Goal: Task Accomplishment & Management: Use online tool/utility

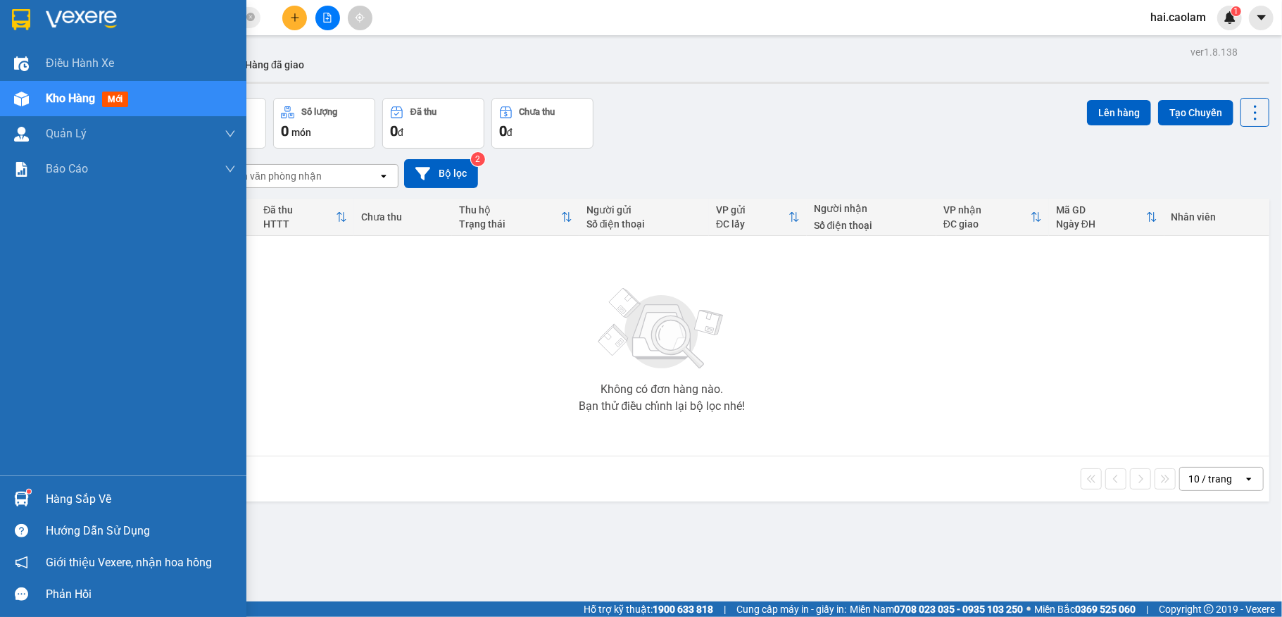
drag, startPoint x: 55, startPoint y: 497, endPoint x: 203, endPoint y: 510, distance: 149.1
click at [58, 497] on div "Hàng sắp về" at bounding box center [141, 498] width 190 height 21
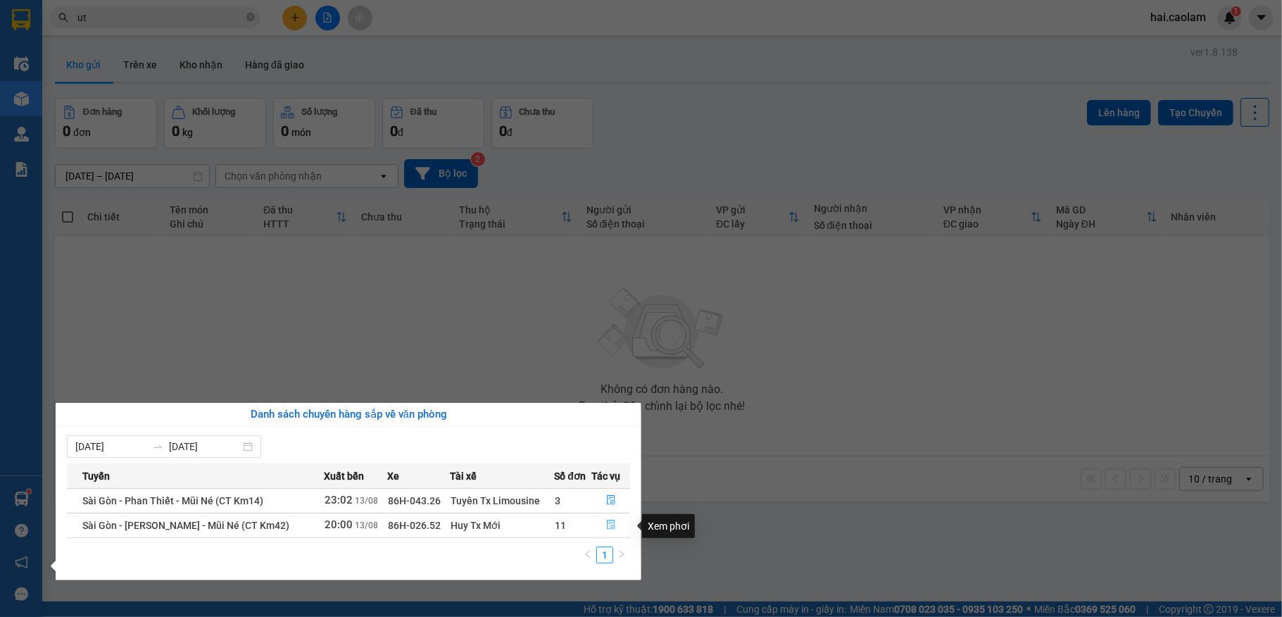
click at [606, 529] on icon "file-done" at bounding box center [611, 524] width 10 height 10
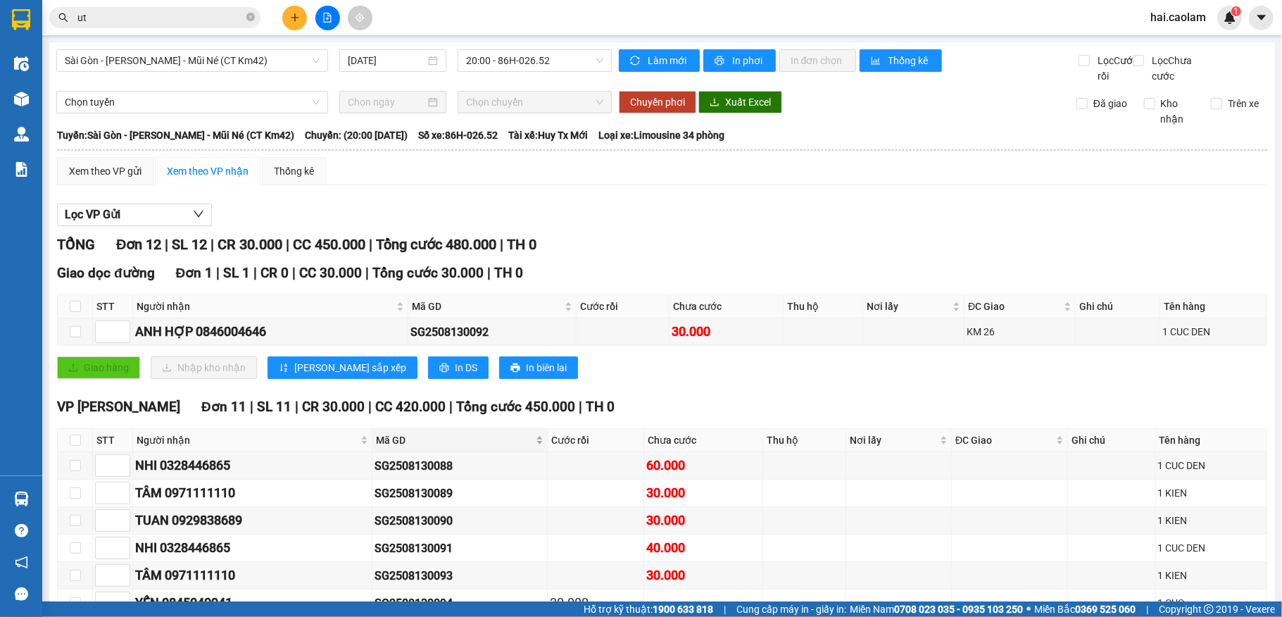
scroll to position [251, 0]
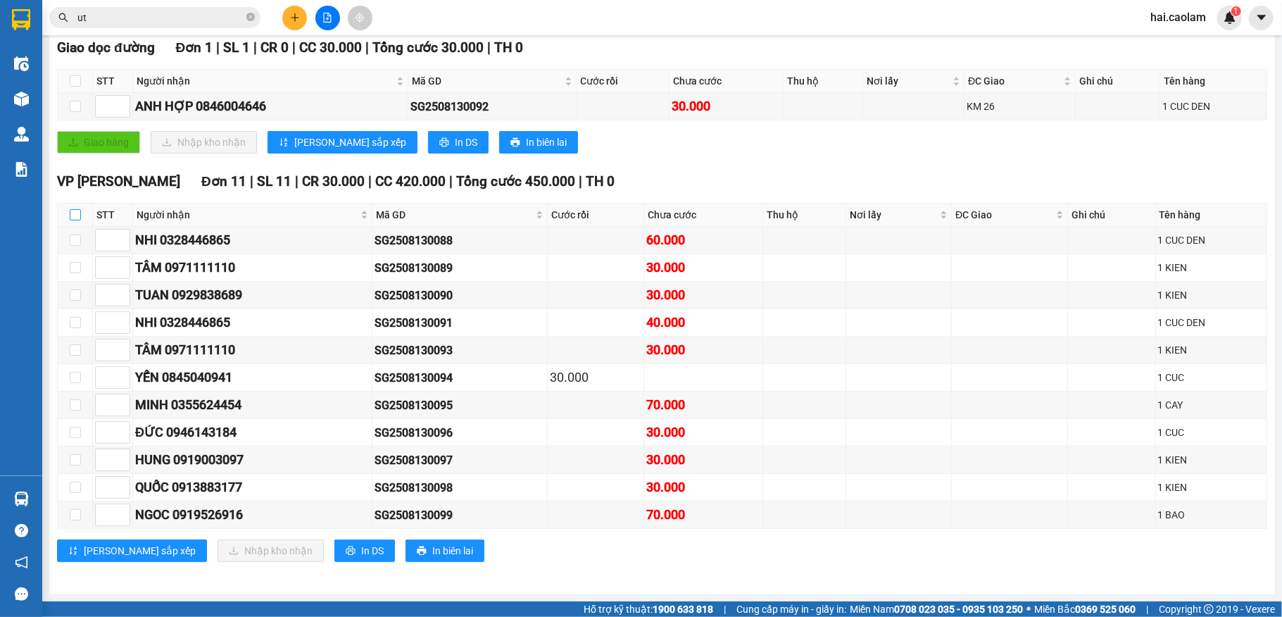
click at [74, 206] on th at bounding box center [75, 214] width 35 height 23
click at [75, 209] on input "checkbox" at bounding box center [75, 214] width 11 height 11
checkbox input "true"
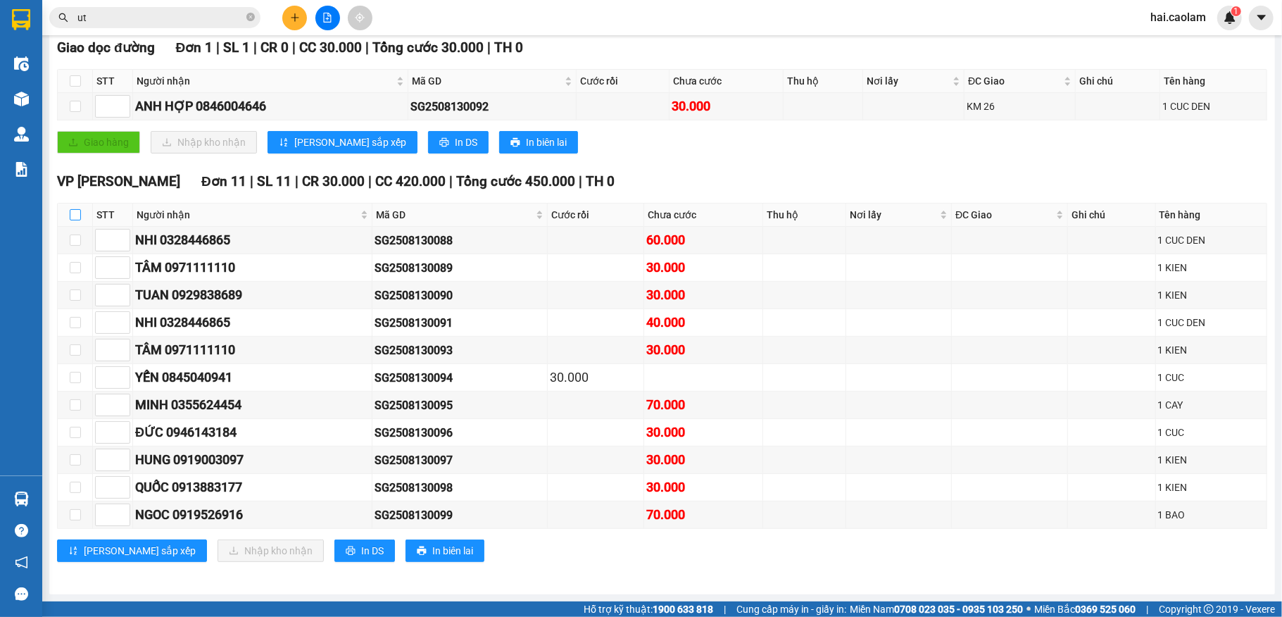
checkbox input "true"
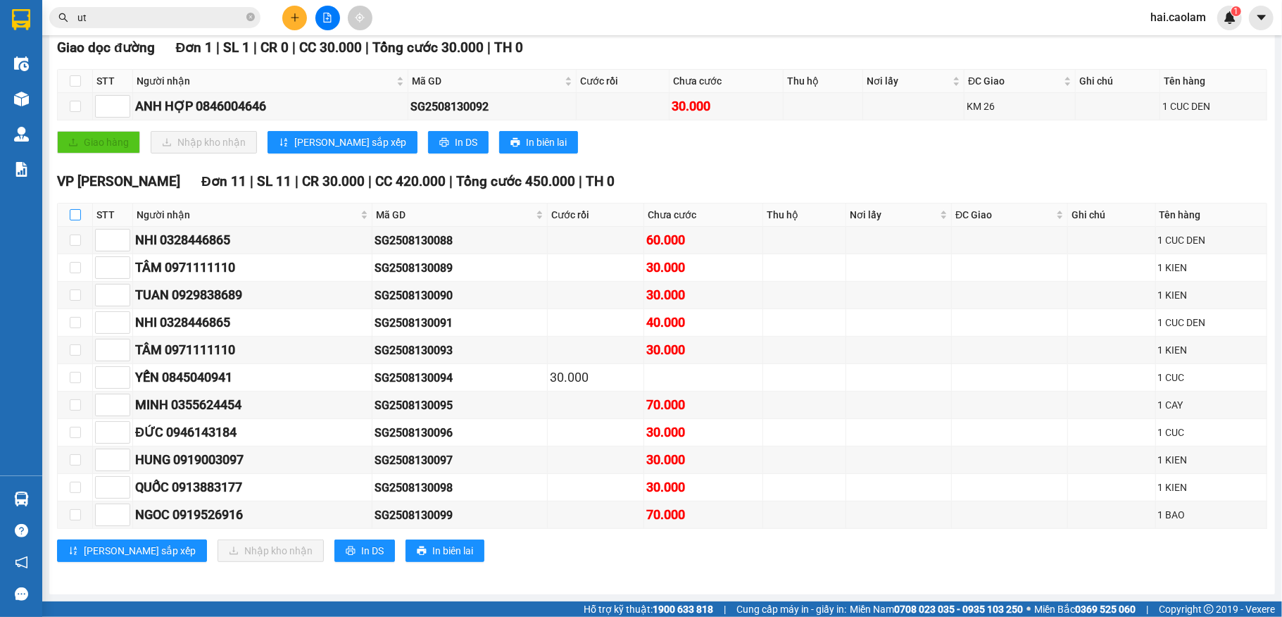
checkbox input "true"
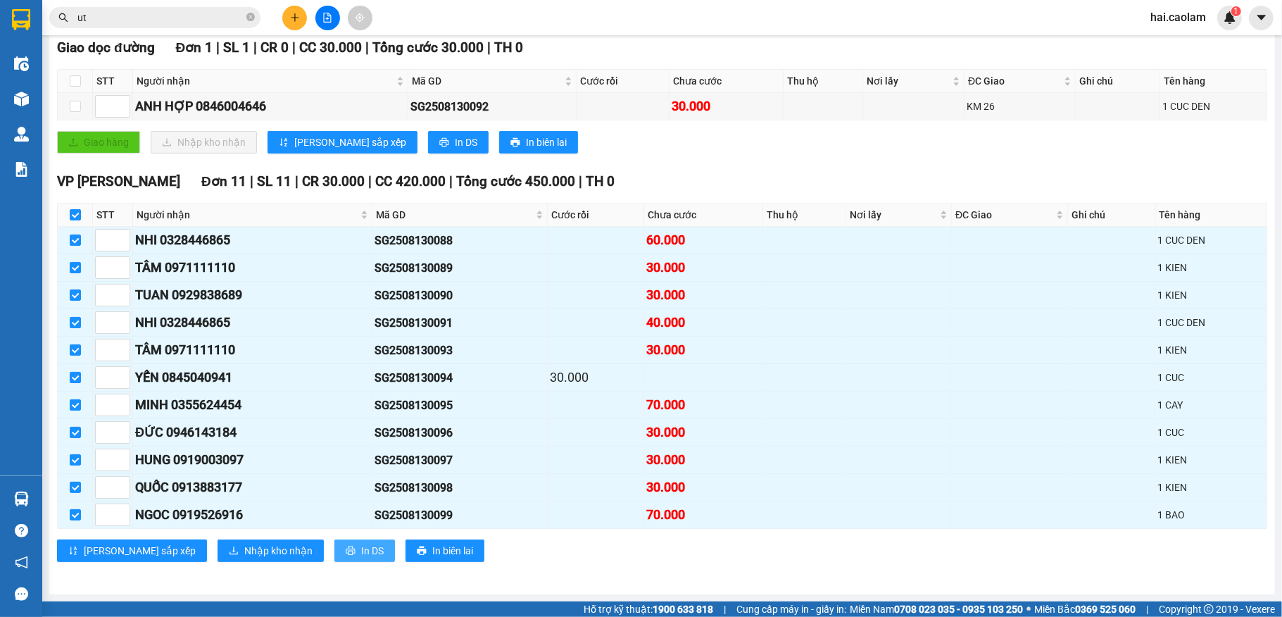
click at [361, 553] on span "In DS" at bounding box center [372, 550] width 23 height 15
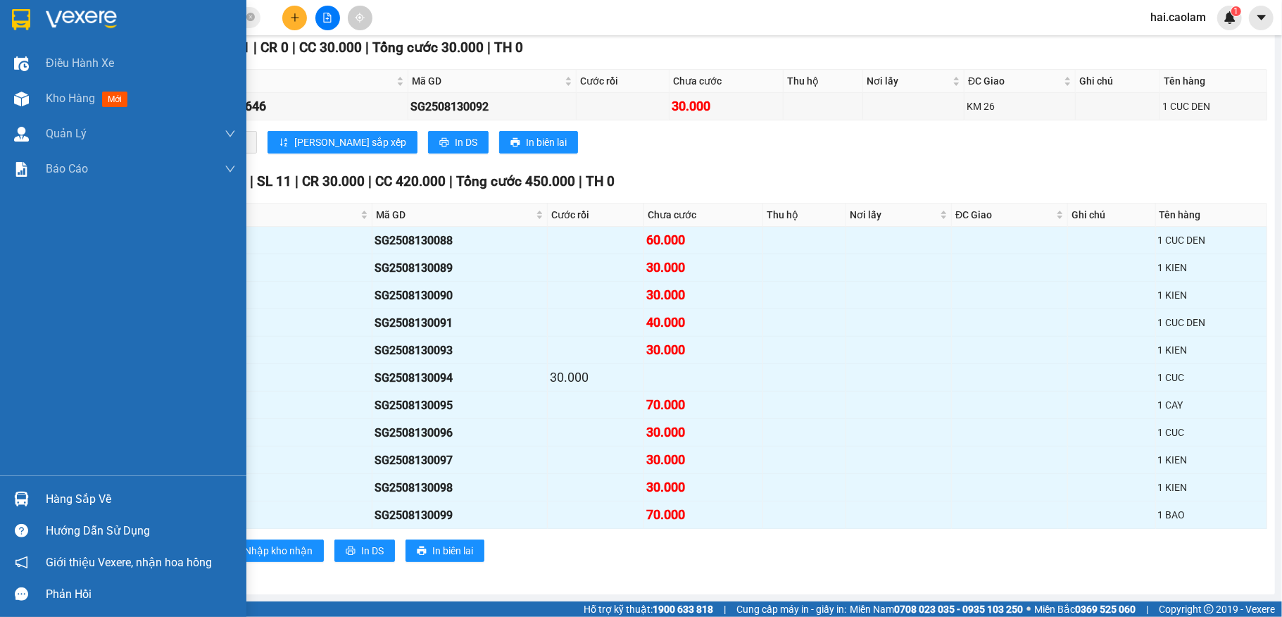
click at [77, 496] on div "Hàng sắp về" at bounding box center [141, 498] width 190 height 21
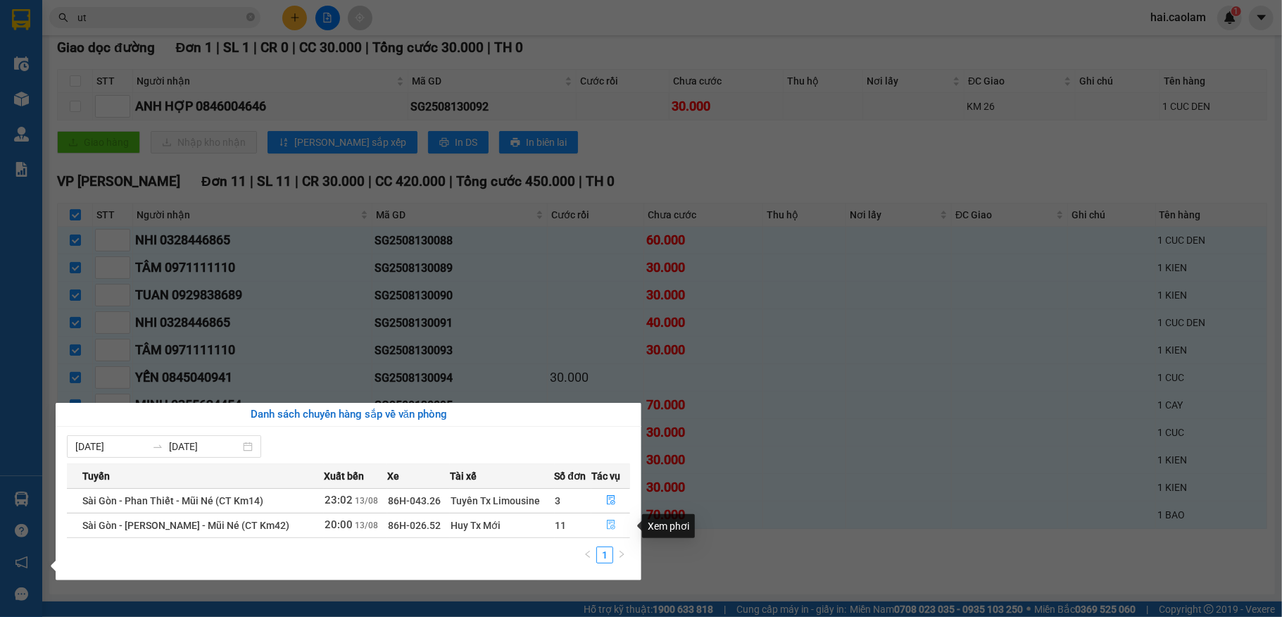
click at [607, 524] on icon "file-done" at bounding box center [611, 524] width 10 height 10
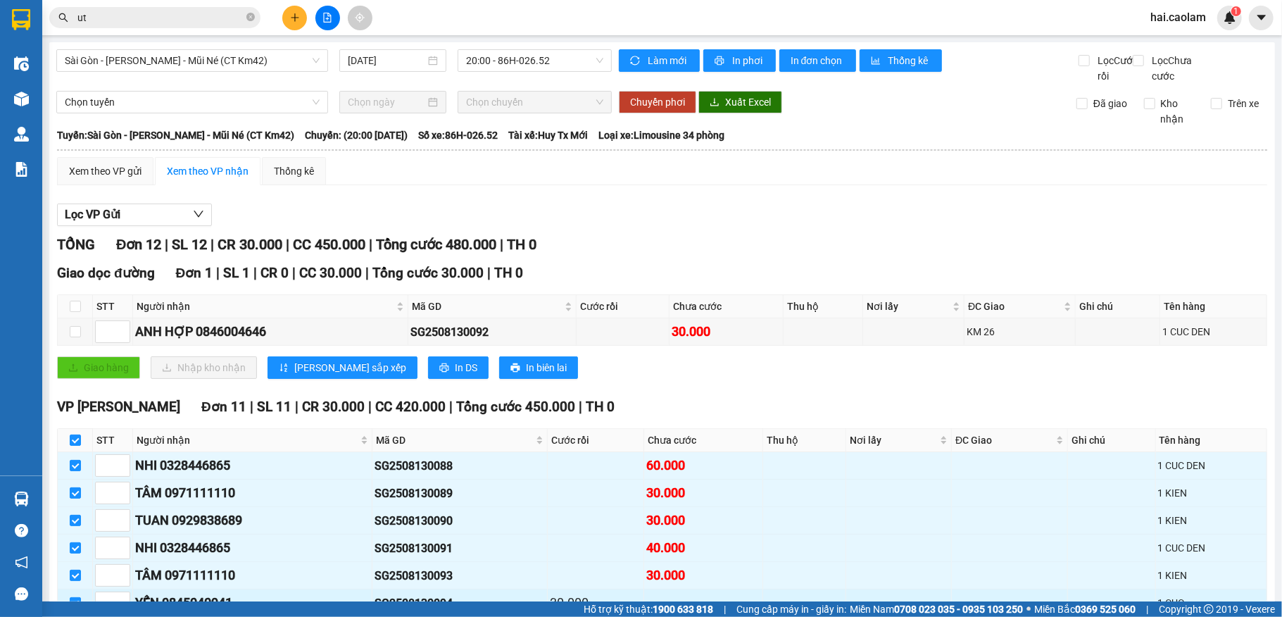
scroll to position [187, 0]
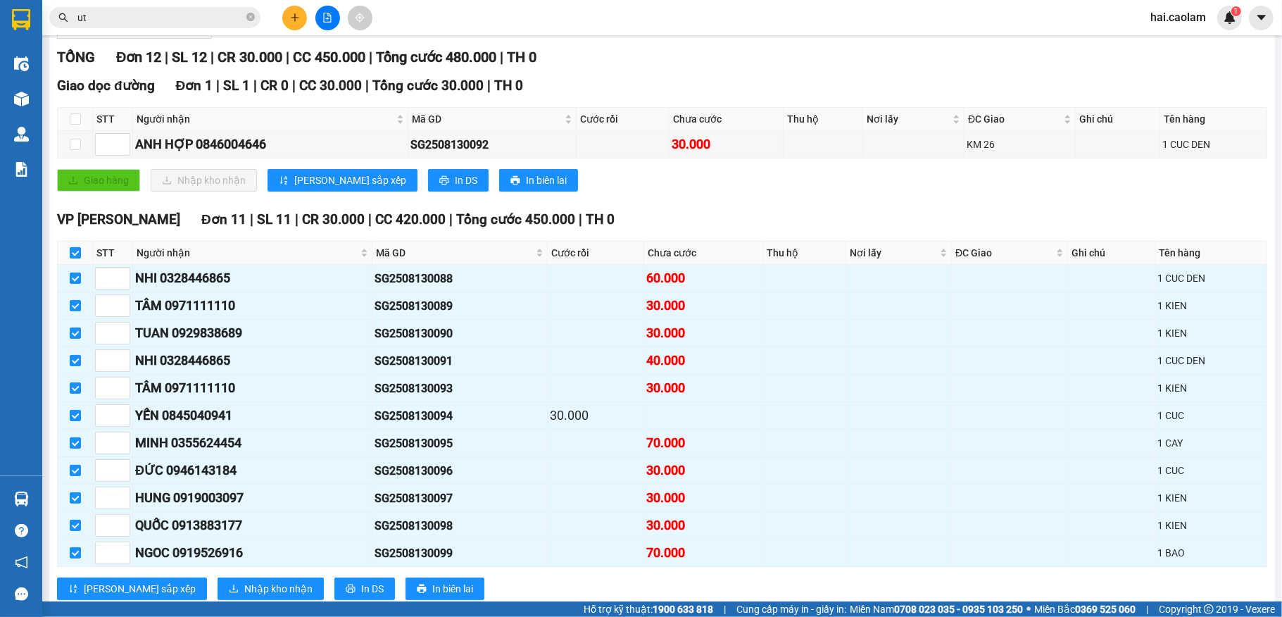
click at [77, 258] on input "checkbox" at bounding box center [75, 252] width 11 height 11
checkbox input "false"
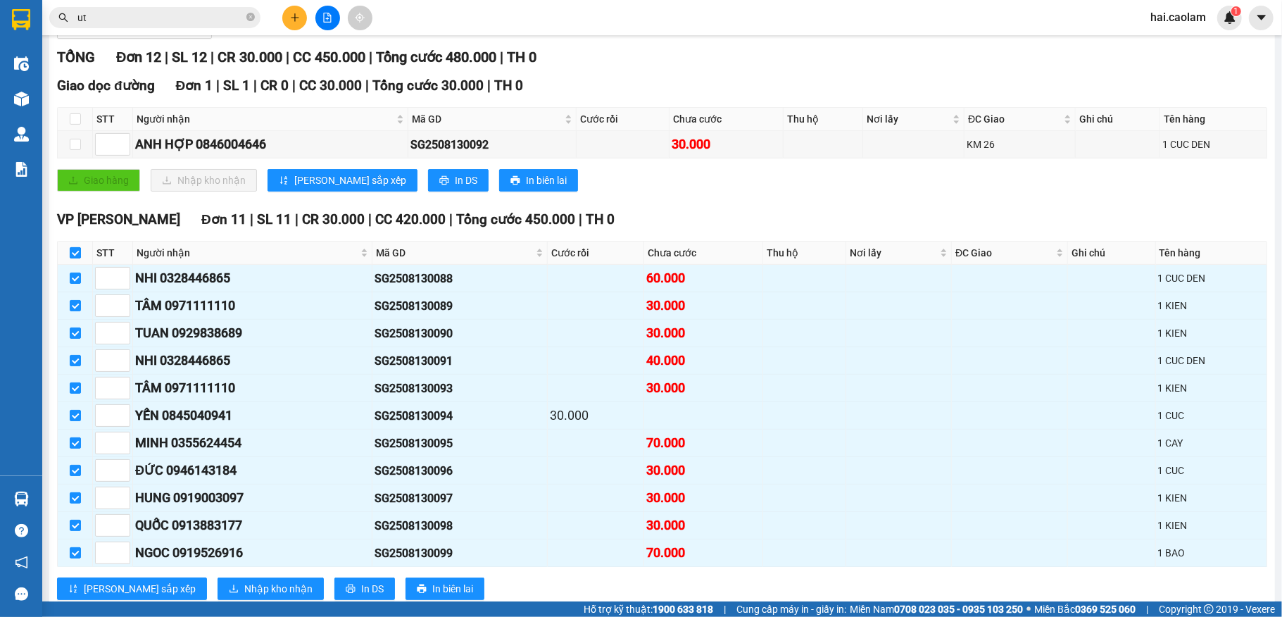
checkbox input "false"
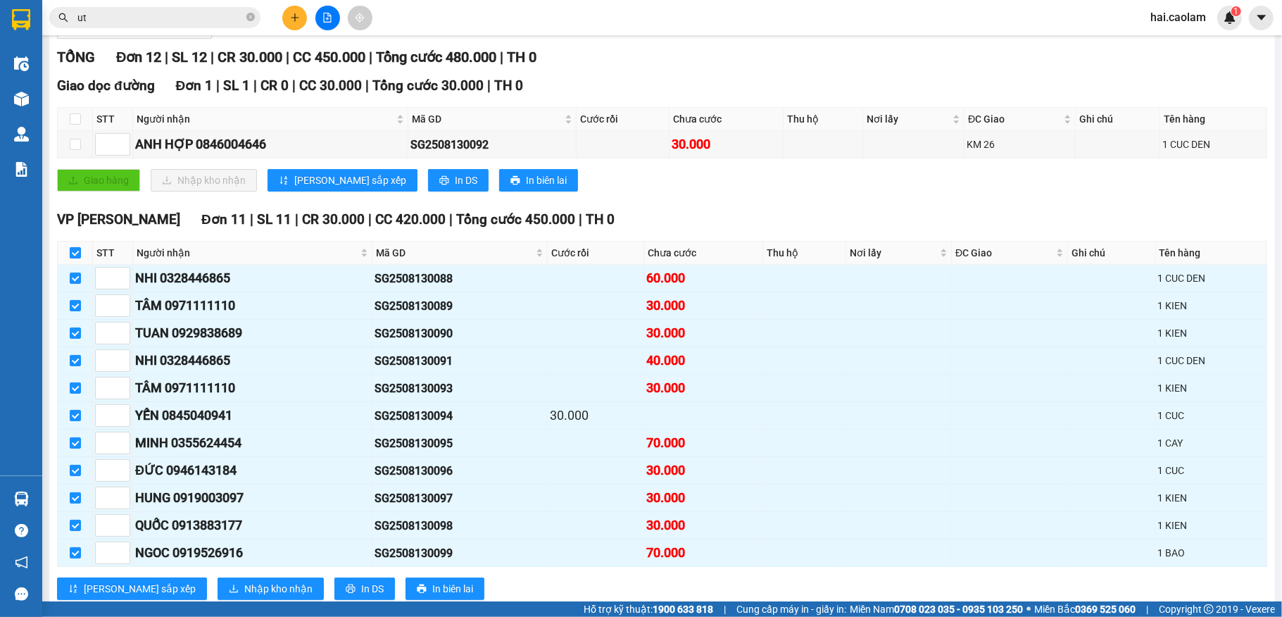
checkbox input "false"
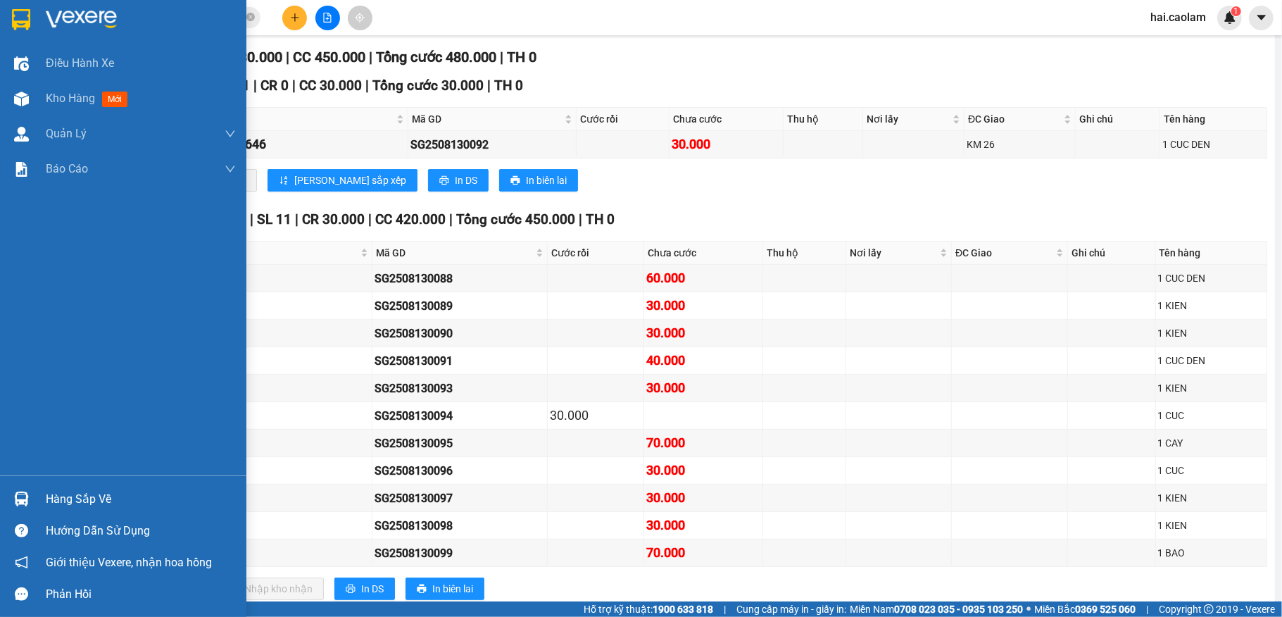
click at [18, 503] on img at bounding box center [21, 498] width 15 height 15
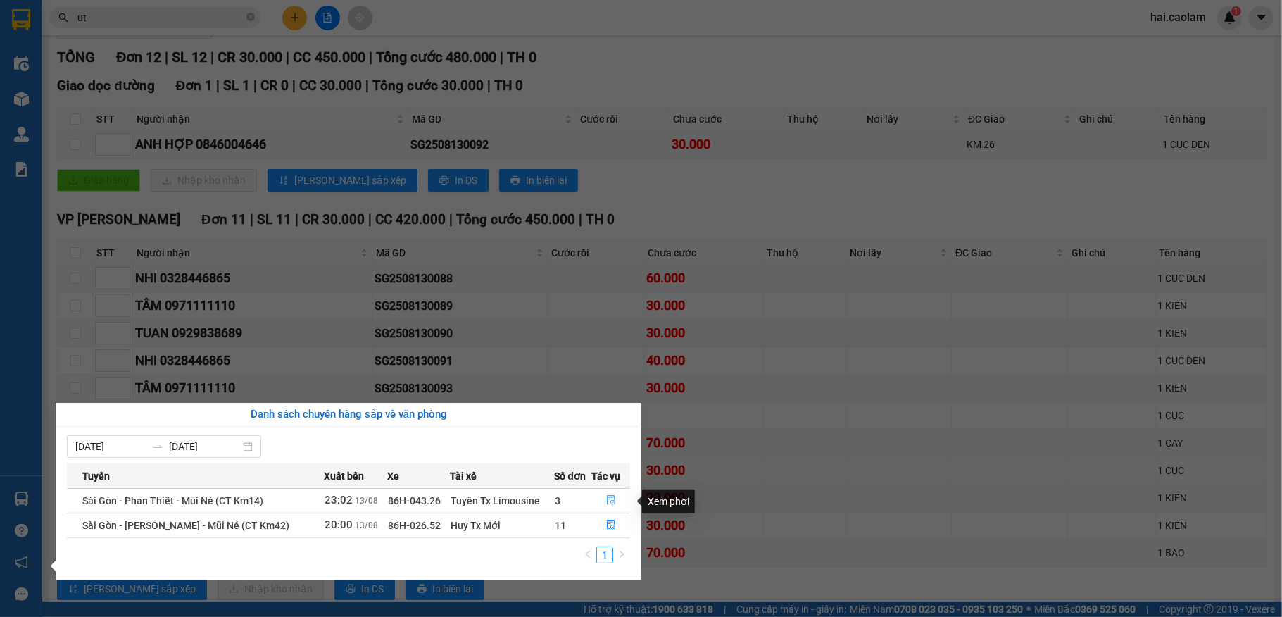
drag, startPoint x: 614, startPoint y: 503, endPoint x: 607, endPoint y: 501, distance: 7.9
click at [608, 502] on button "button" at bounding box center [610, 500] width 37 height 23
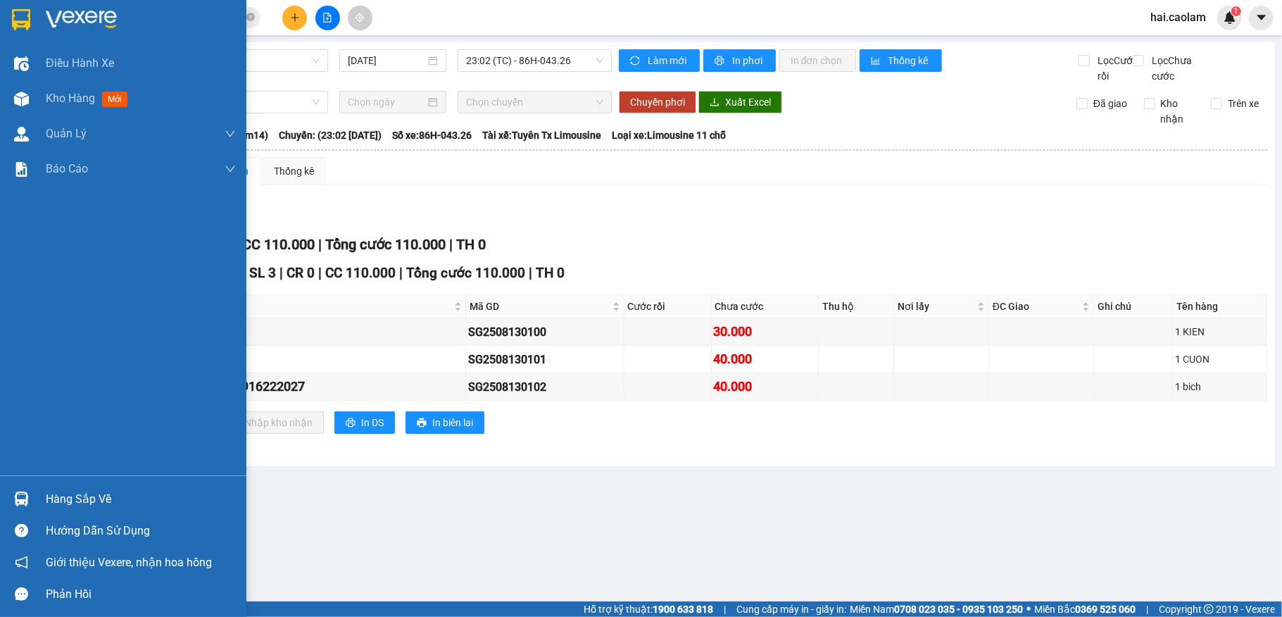
click at [15, 497] on img at bounding box center [21, 498] width 15 height 15
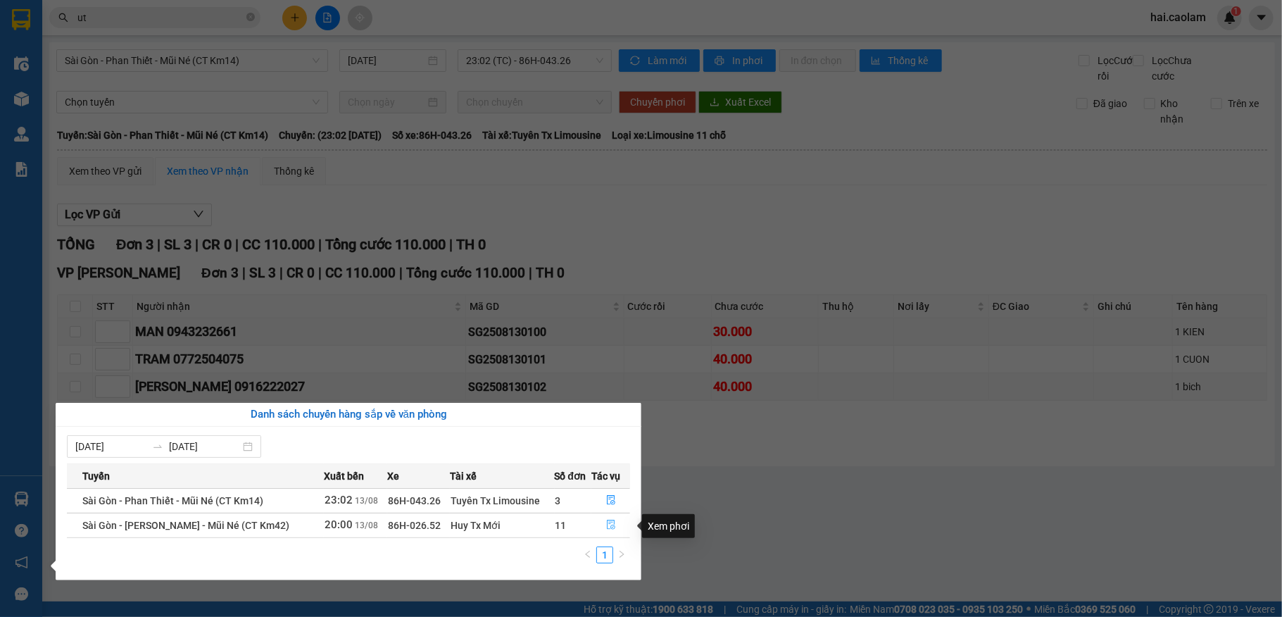
click at [608, 528] on icon "file-done" at bounding box center [611, 524] width 10 height 10
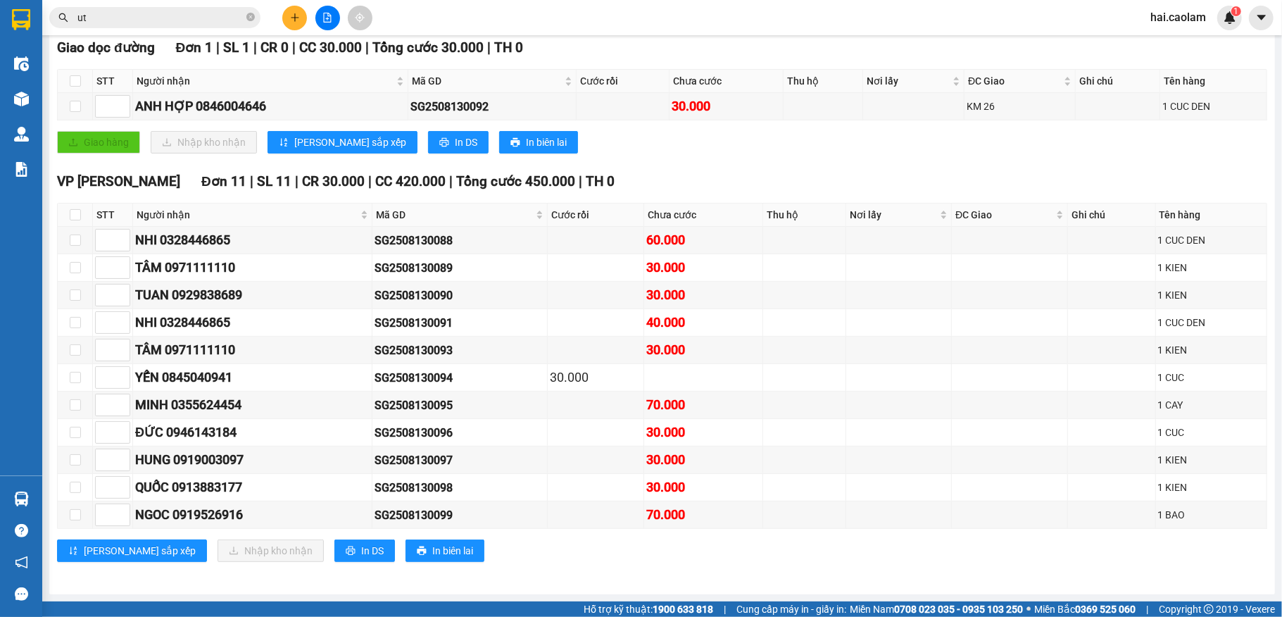
scroll to position [251, 0]
click at [73, 209] on input "checkbox" at bounding box center [75, 214] width 11 height 11
checkbox input "true"
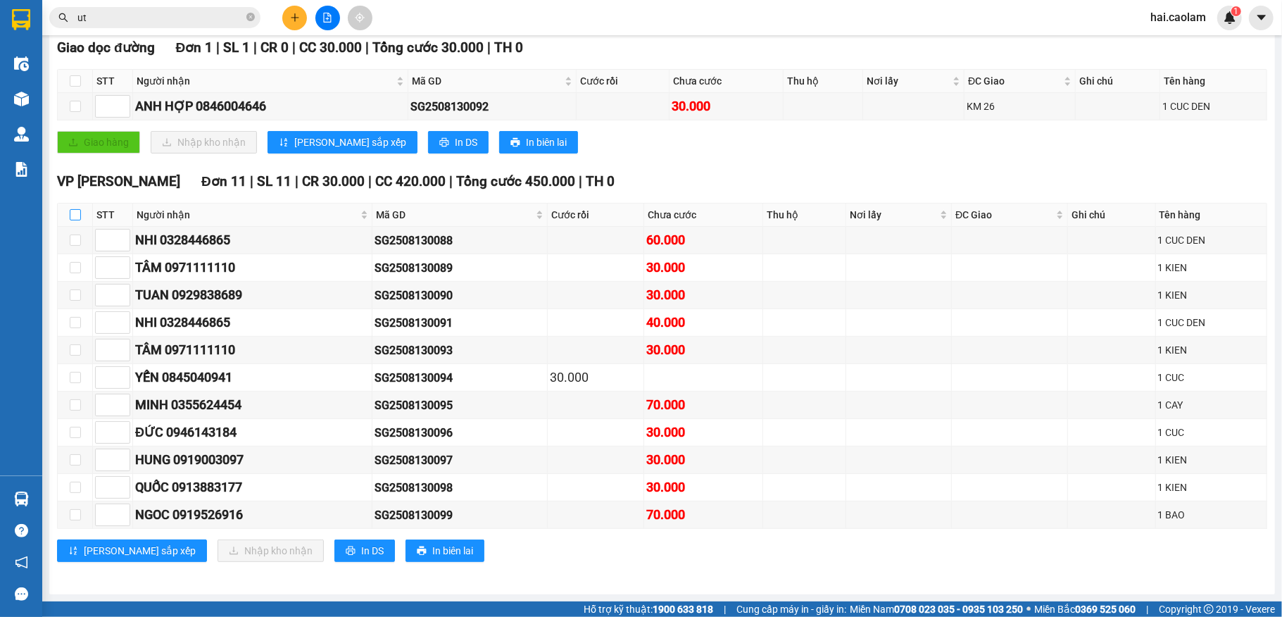
checkbox input "true"
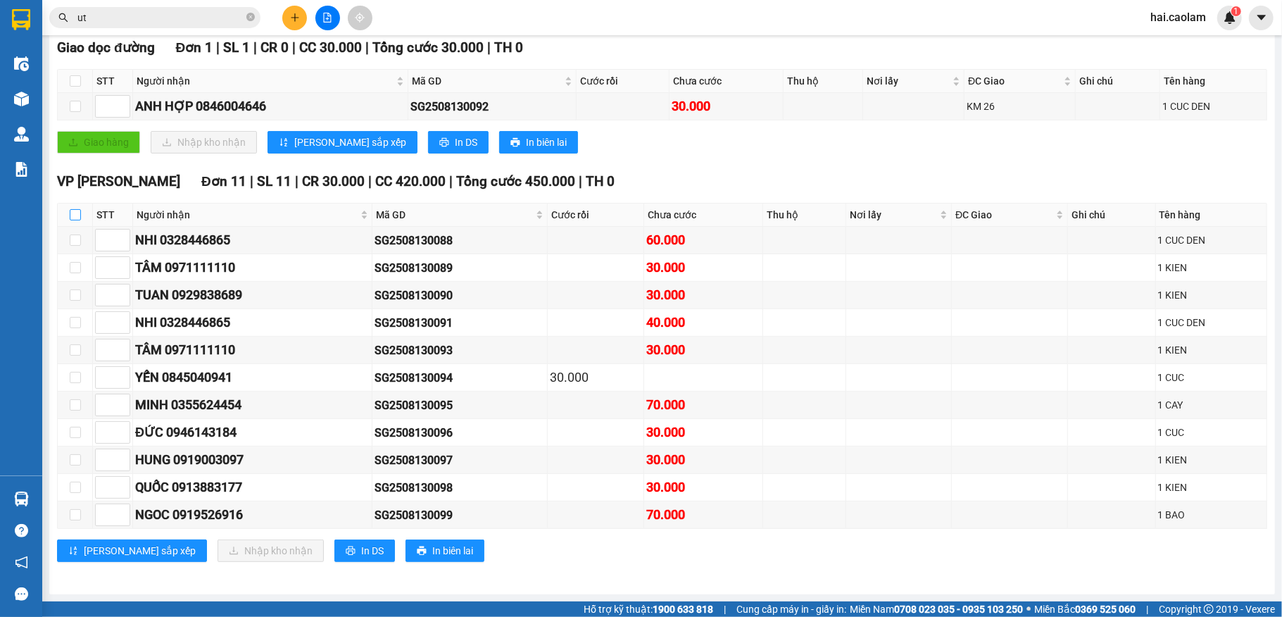
checkbox input "true"
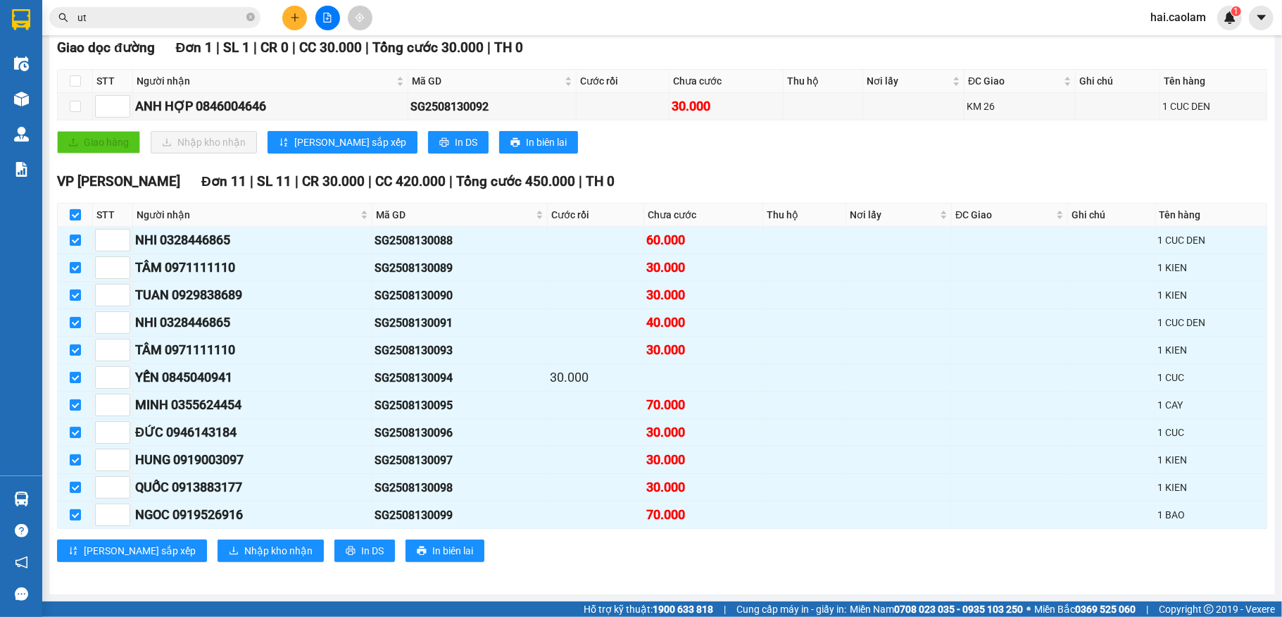
click at [75, 209] on input "checkbox" at bounding box center [75, 214] width 11 height 11
checkbox input "false"
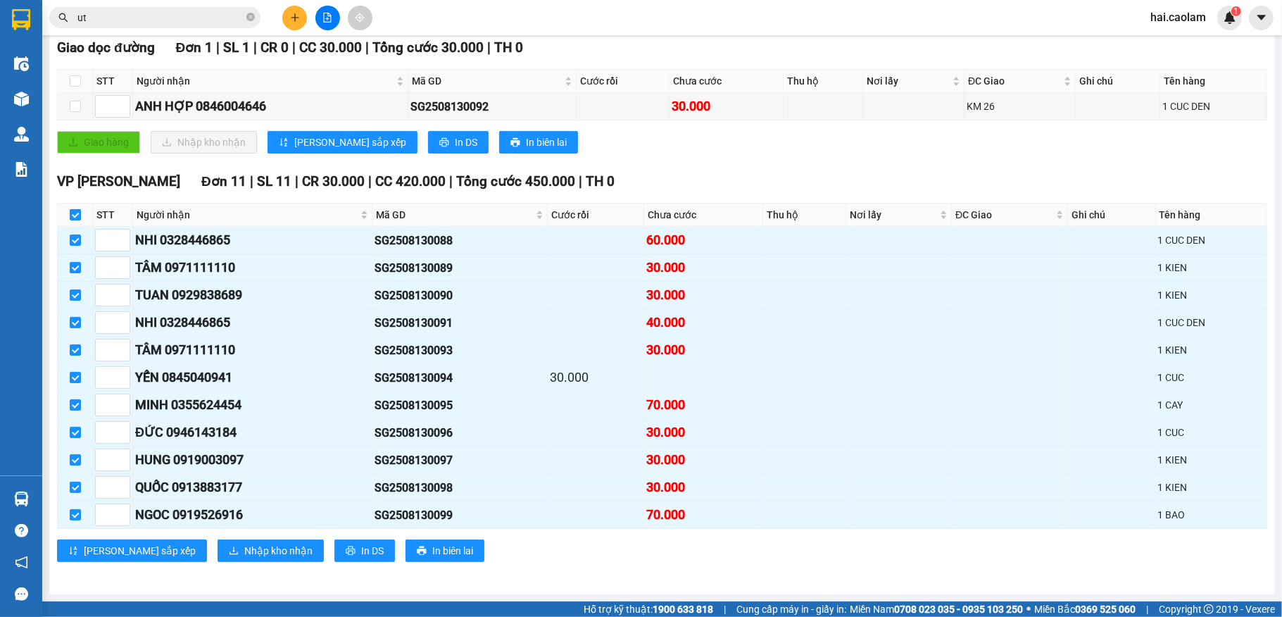
checkbox input "false"
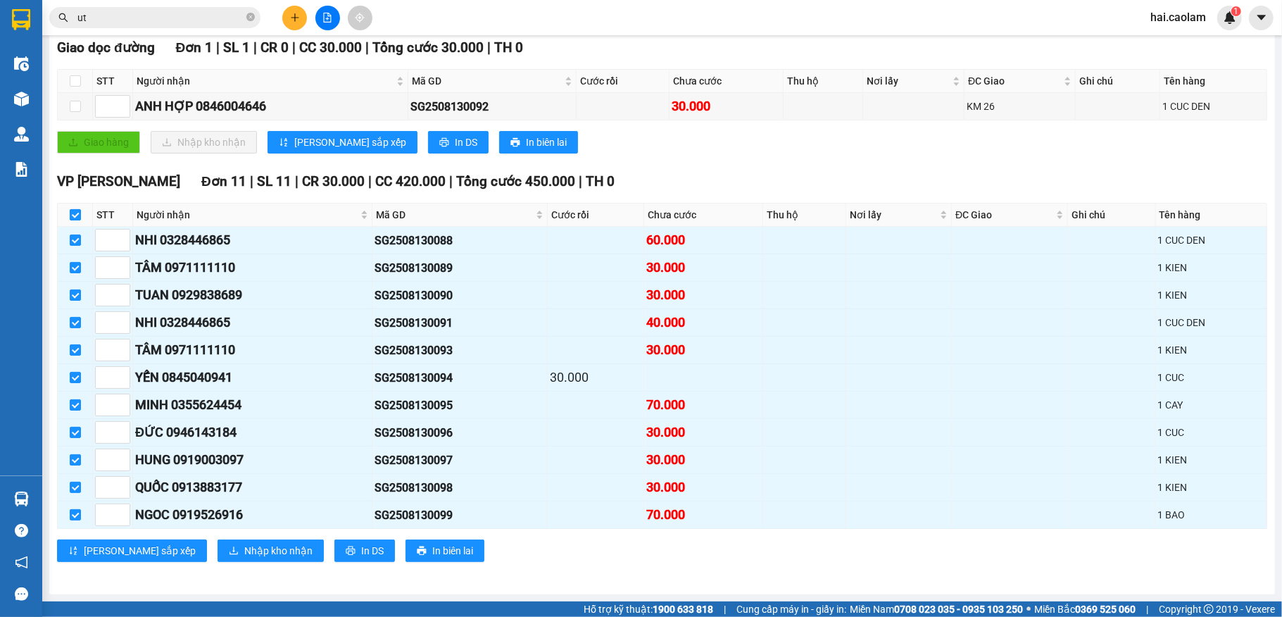
checkbox input "false"
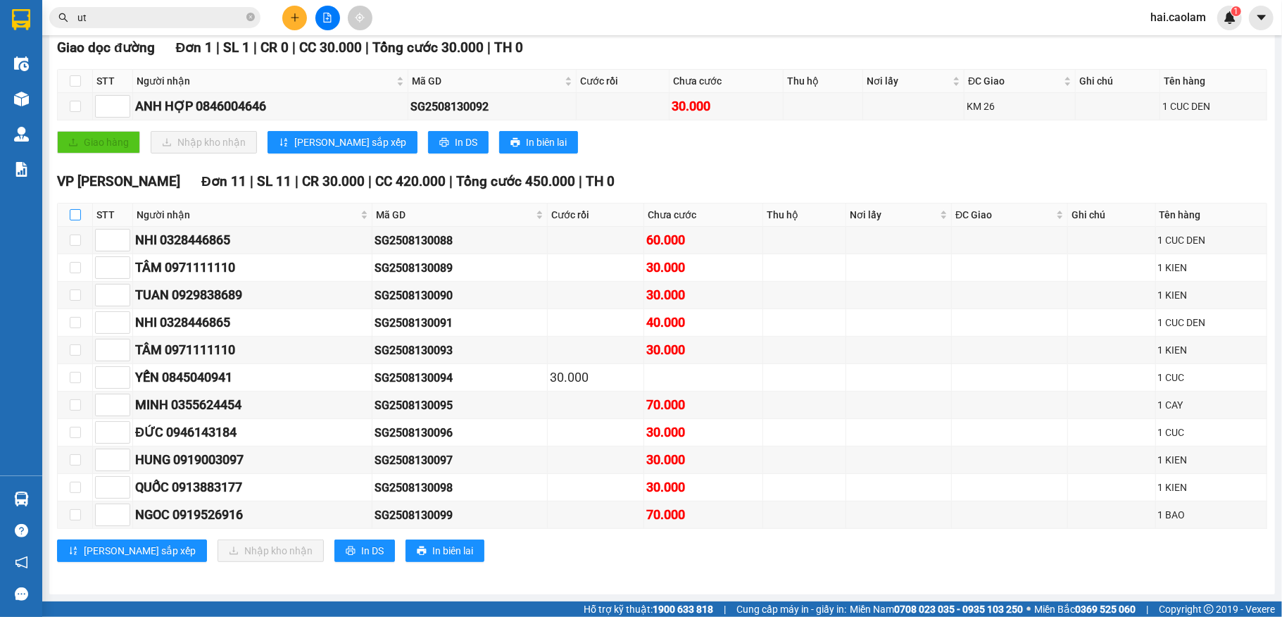
click at [73, 209] on input "checkbox" at bounding box center [75, 214] width 11 height 11
checkbox input "true"
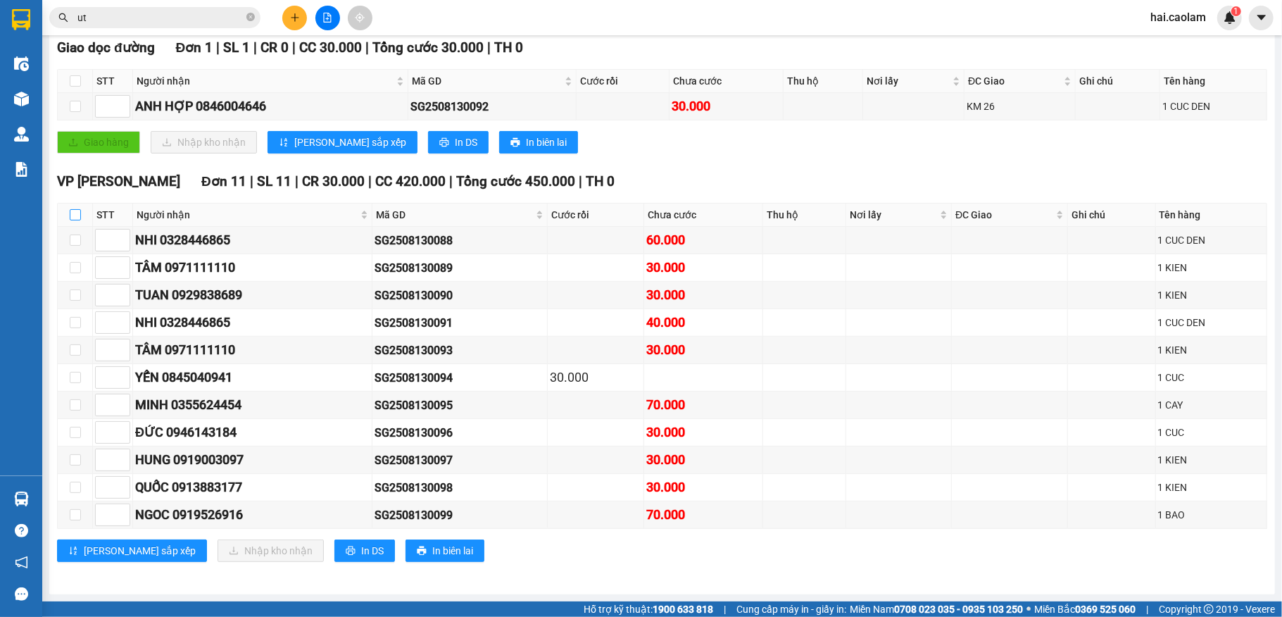
checkbox input "true"
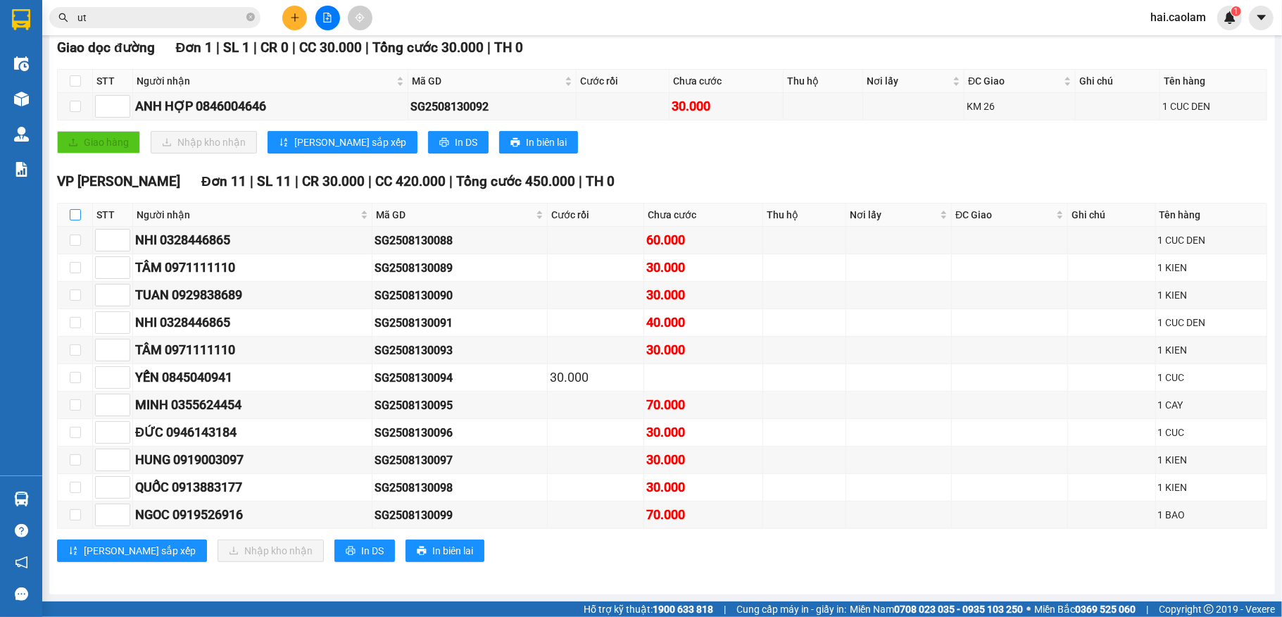
checkbox input "true"
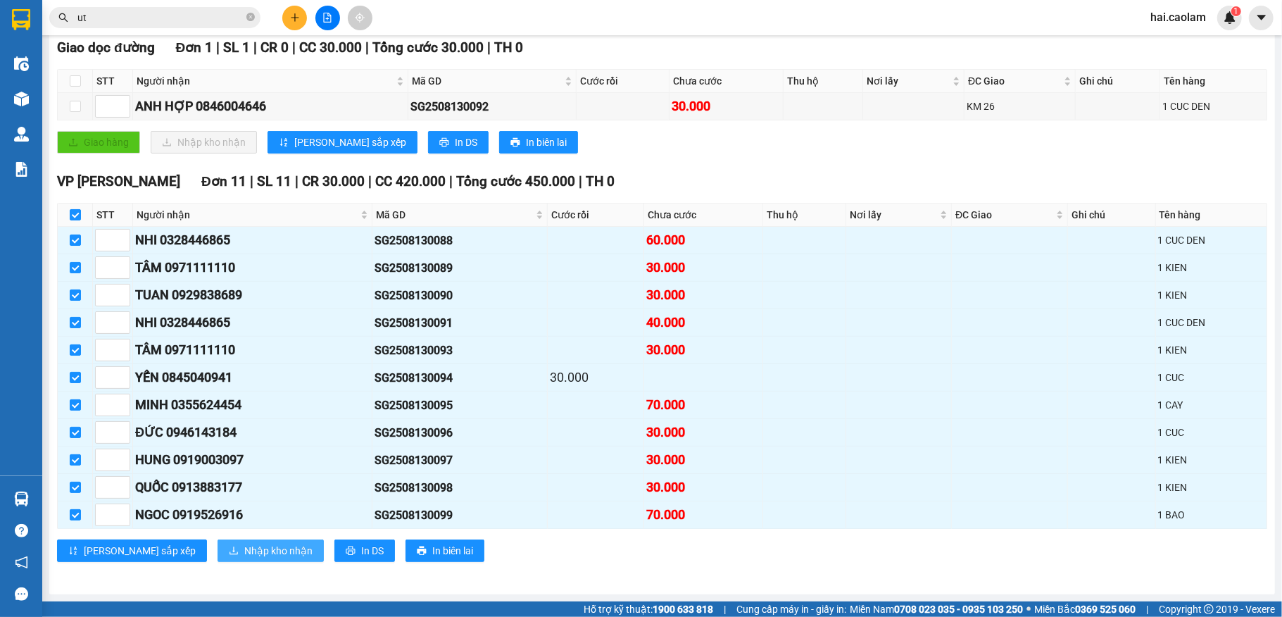
click at [244, 552] on span "Nhập kho nhận" at bounding box center [278, 550] width 68 height 15
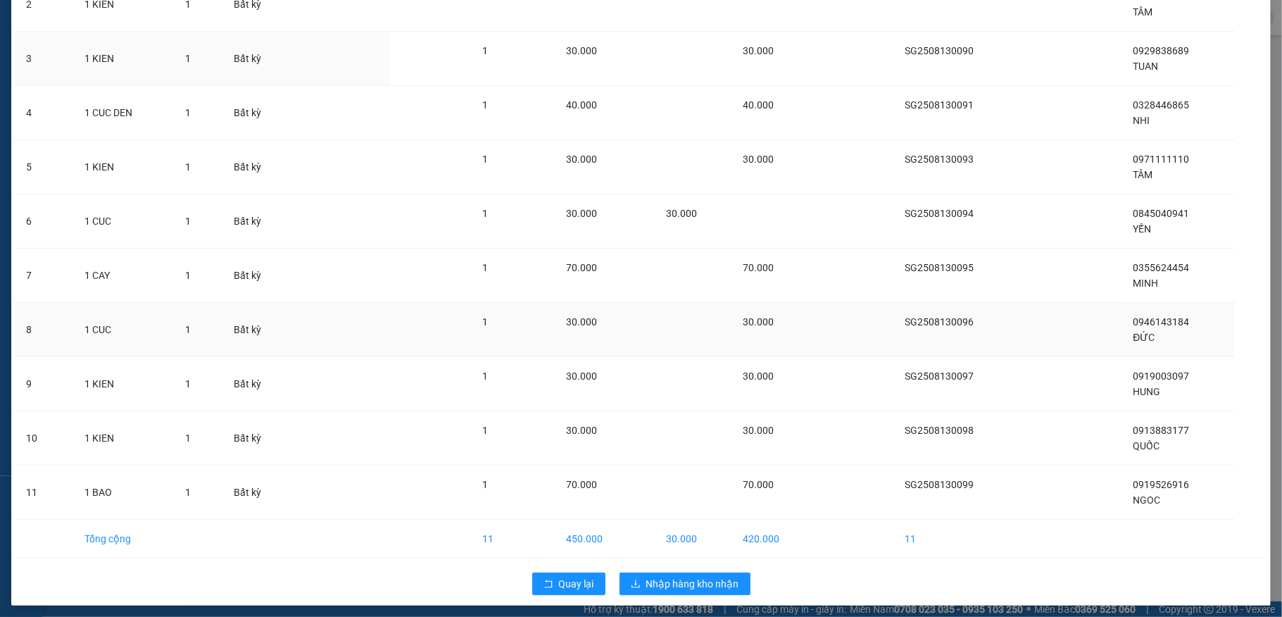
scroll to position [203, 0]
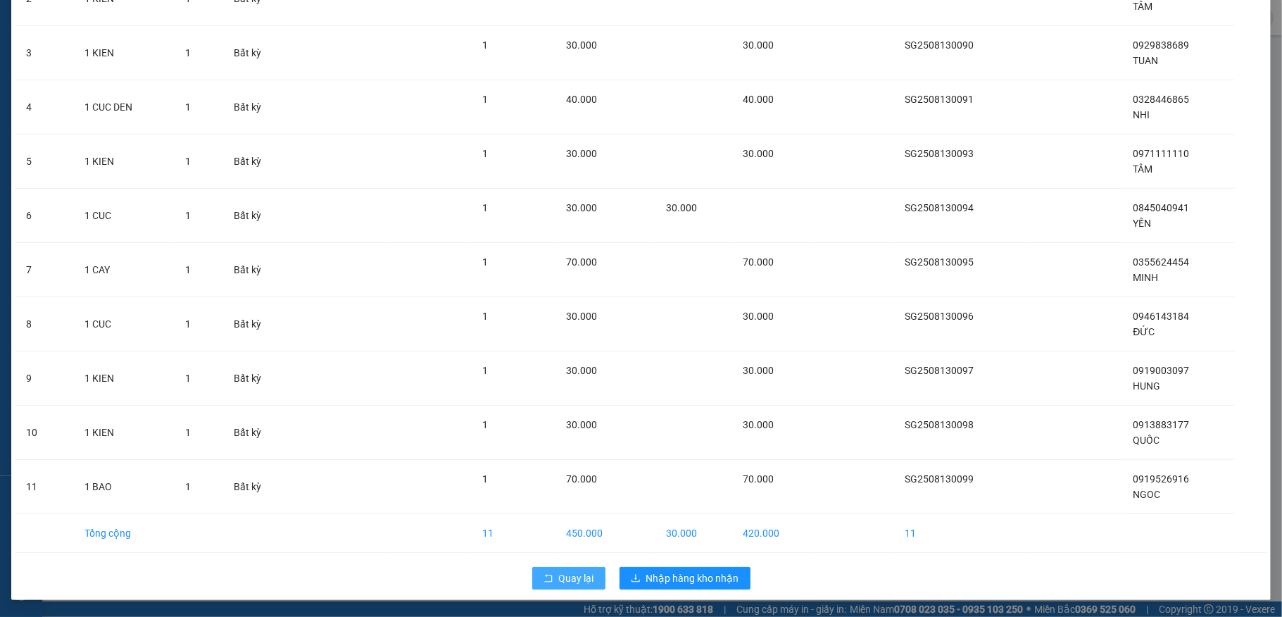
click at [578, 577] on span "Quay lại" at bounding box center [576, 577] width 35 height 15
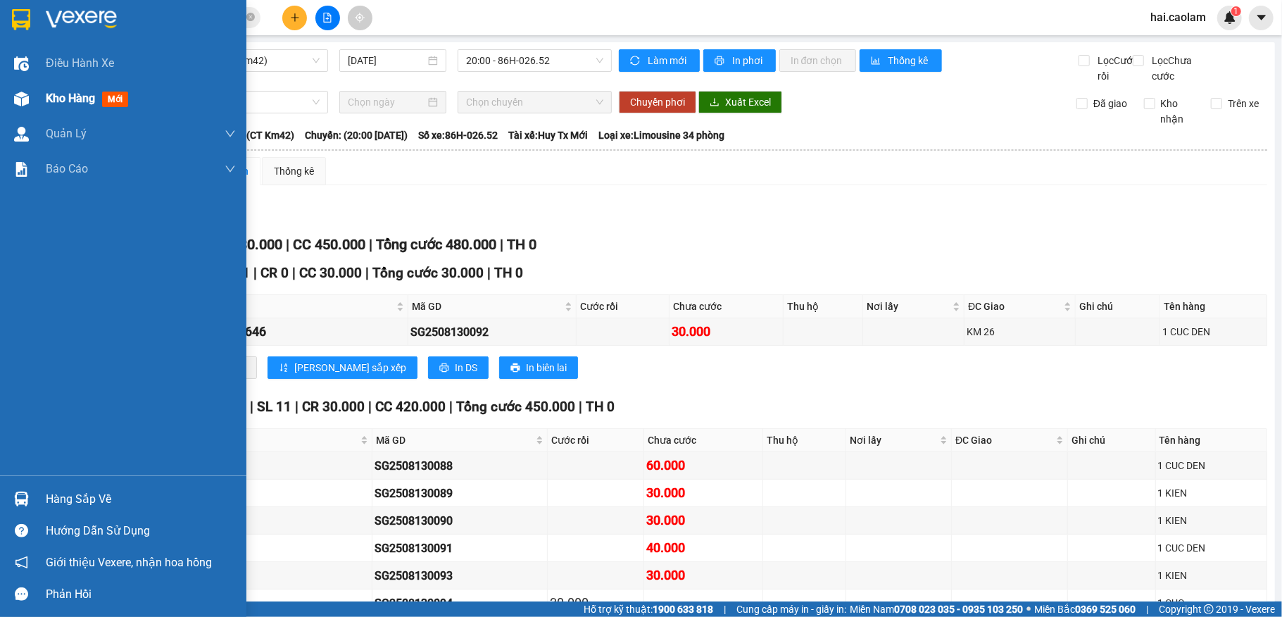
click at [39, 96] on div "Kho hàng mới" at bounding box center [123, 98] width 246 height 35
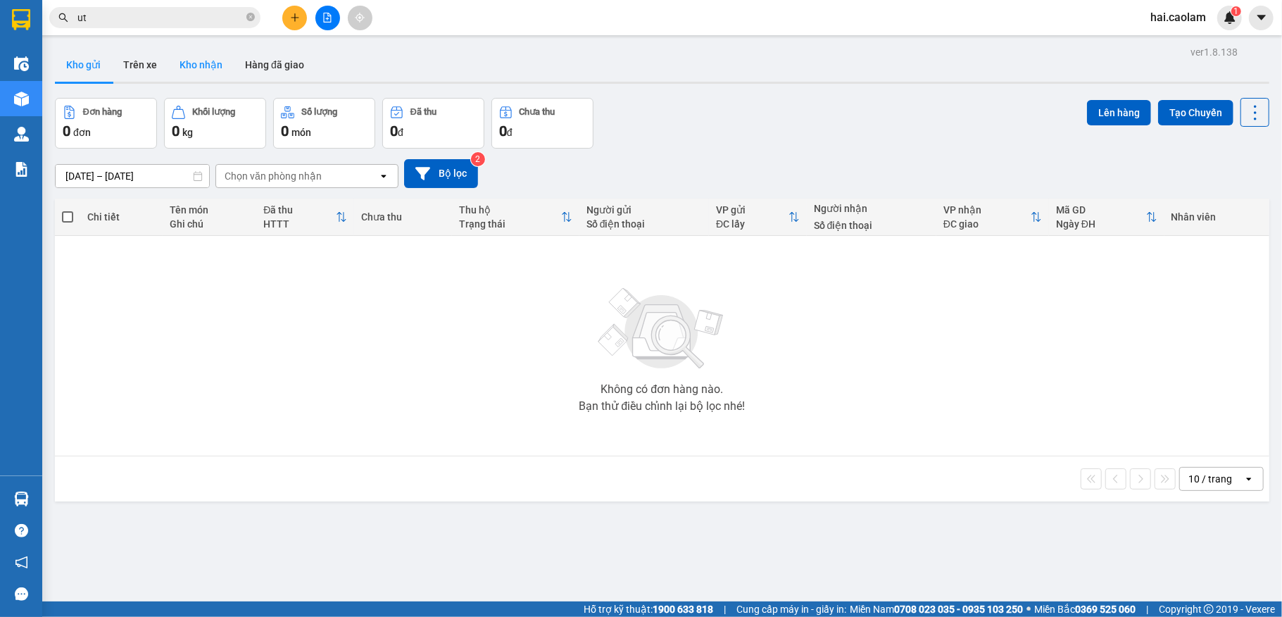
click at [191, 66] on button "Kho nhận" at bounding box center [200, 65] width 65 height 34
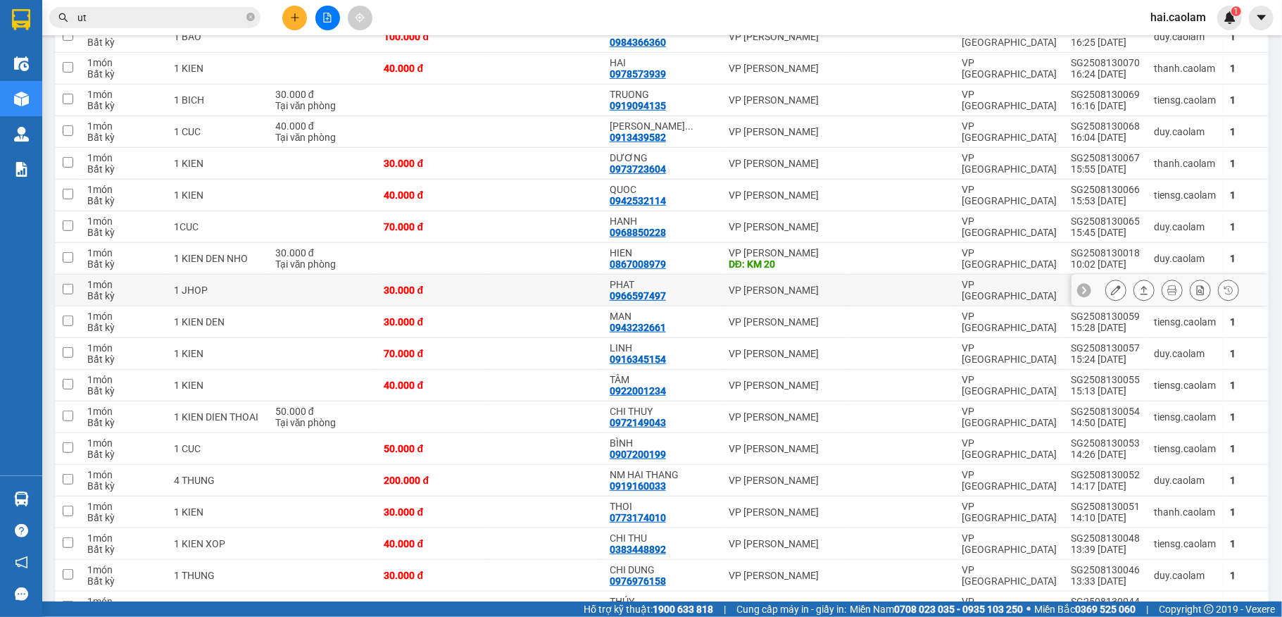
scroll to position [750, 0]
